Goal: Navigation & Orientation: Go to known website

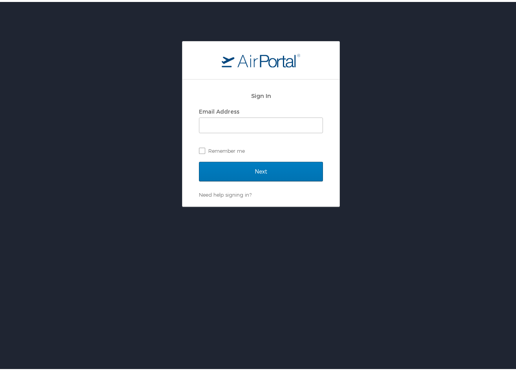
click at [418, 146] on div "Sign In Email Address Remember me Next Need help signing in? Forgot password? H…" at bounding box center [261, 122] width 522 height 166
click at [261, 52] on img "logo" at bounding box center [261, 58] width 78 height 14
click at [221, 193] on link "Need help signing in?" at bounding box center [225, 193] width 53 height 6
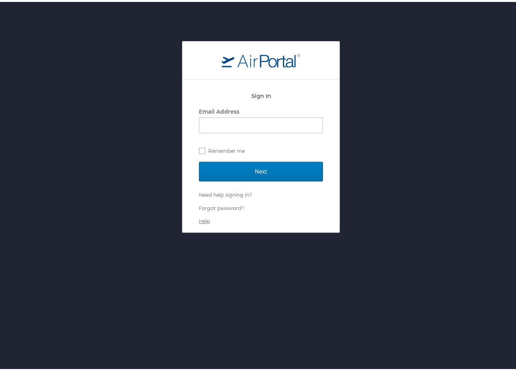
click at [204, 220] on link "Help" at bounding box center [204, 219] width 11 height 6
click at [261, 129] on input "Email Address" at bounding box center [260, 123] width 123 height 15
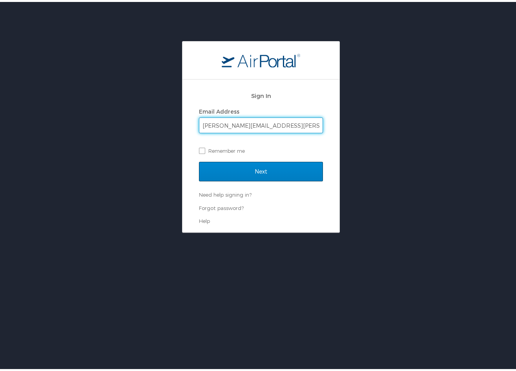
type input "[PERSON_NAME][EMAIL_ADDRESS][PERSON_NAME][DOMAIN_NAME]"
click at [255, 166] on input "Next" at bounding box center [261, 170] width 124 height 20
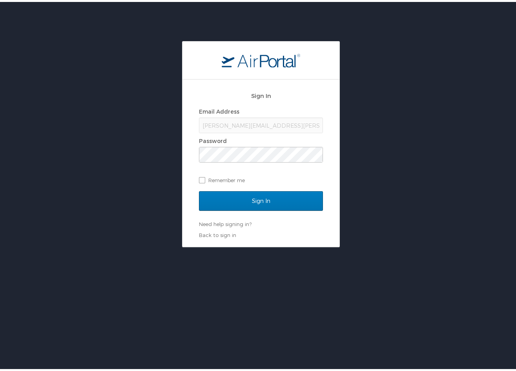
click at [67, 85] on div "Sign In Email Address [PERSON_NAME][EMAIL_ADDRESS][PERSON_NAME][DOMAIN_NAME] Pa…" at bounding box center [261, 142] width 522 height 206
